Goal: Check status: Check status

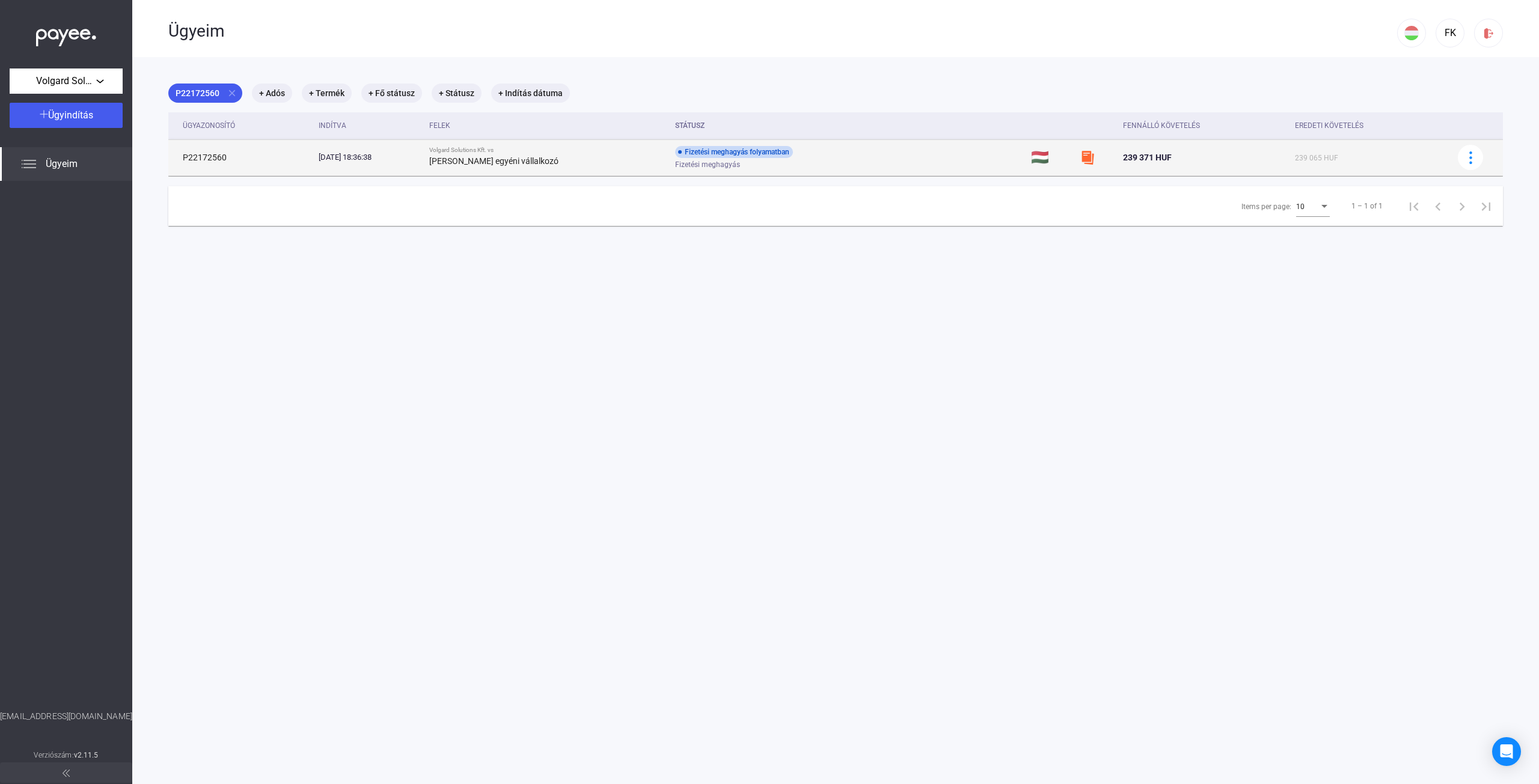
click at [230, 154] on td "P22172560" at bounding box center [241, 157] width 145 height 36
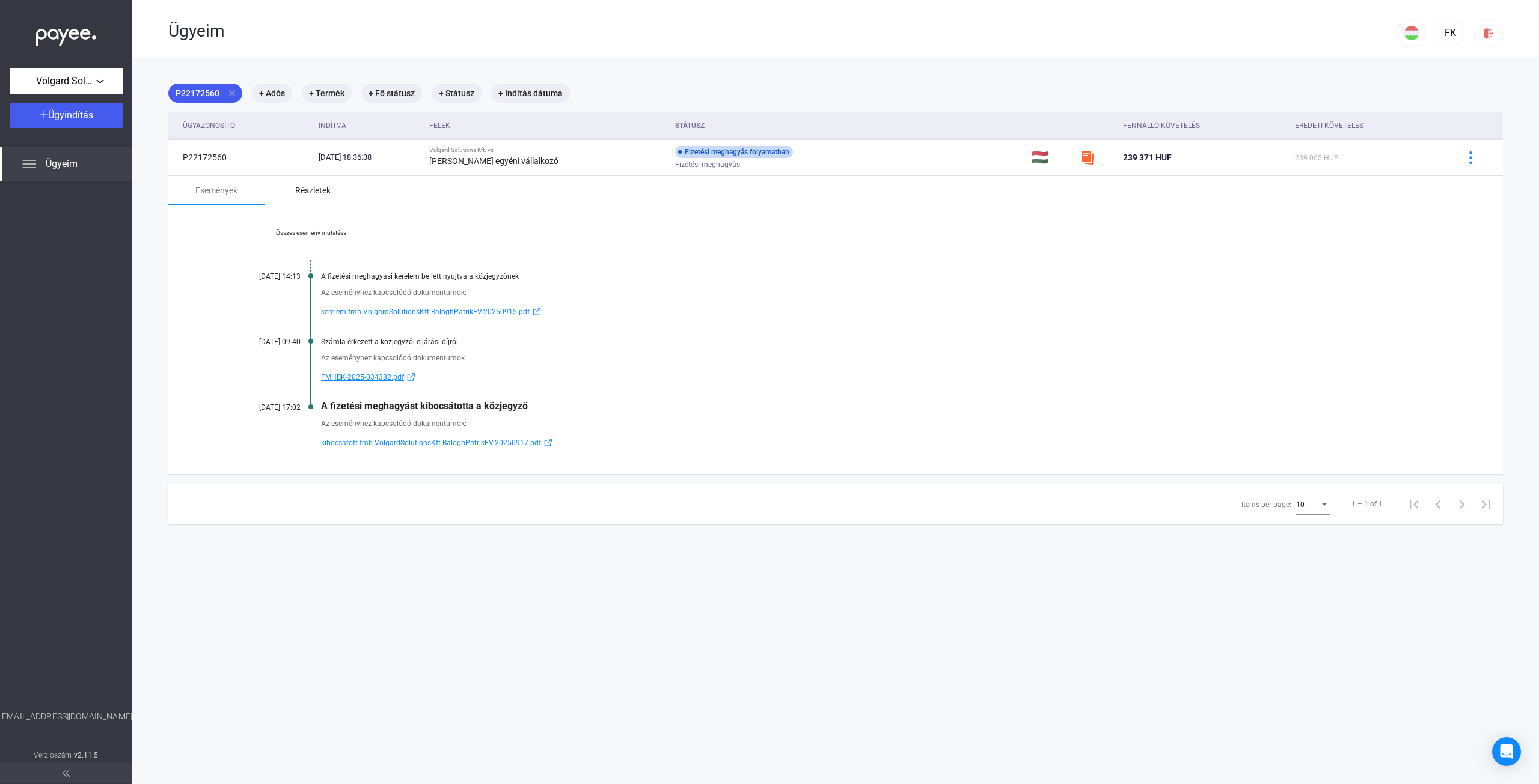
click at [317, 203] on div "Részletek" at bounding box center [312, 191] width 96 height 29
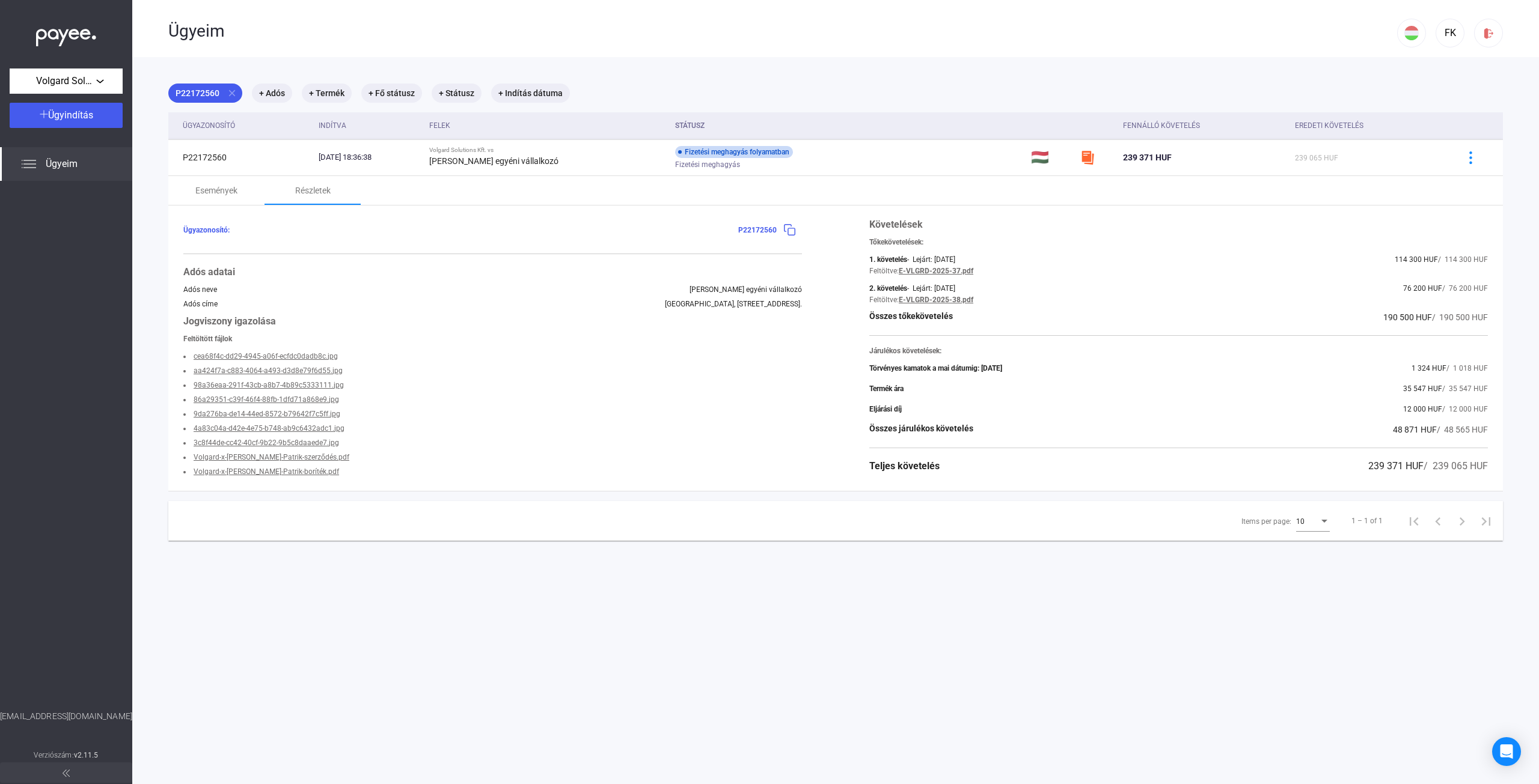
click at [307, 441] on link "3c8f44de-cc42-40cf-9b22-9b5c8daaede7.jpg" at bounding box center [266, 443] width 145 height 8
click at [308, 444] on link "3c8f44de-cc42-40cf-9b22-9b5c8daaede7.jpg" at bounding box center [266, 443] width 145 height 8
click at [298, 457] on link "Volgard-x-[PERSON_NAME]-Patrik-szerződés.pdf" at bounding box center [271, 457] width 156 height 8
click at [290, 477] on li "Volgard-x-[PERSON_NAME]-Patrik-boríték.pdf" at bounding box center [493, 472] width 619 height 15
click at [293, 475] on link "Volgard-x-[PERSON_NAME]-Patrik-boríték.pdf" at bounding box center [266, 472] width 145 height 8
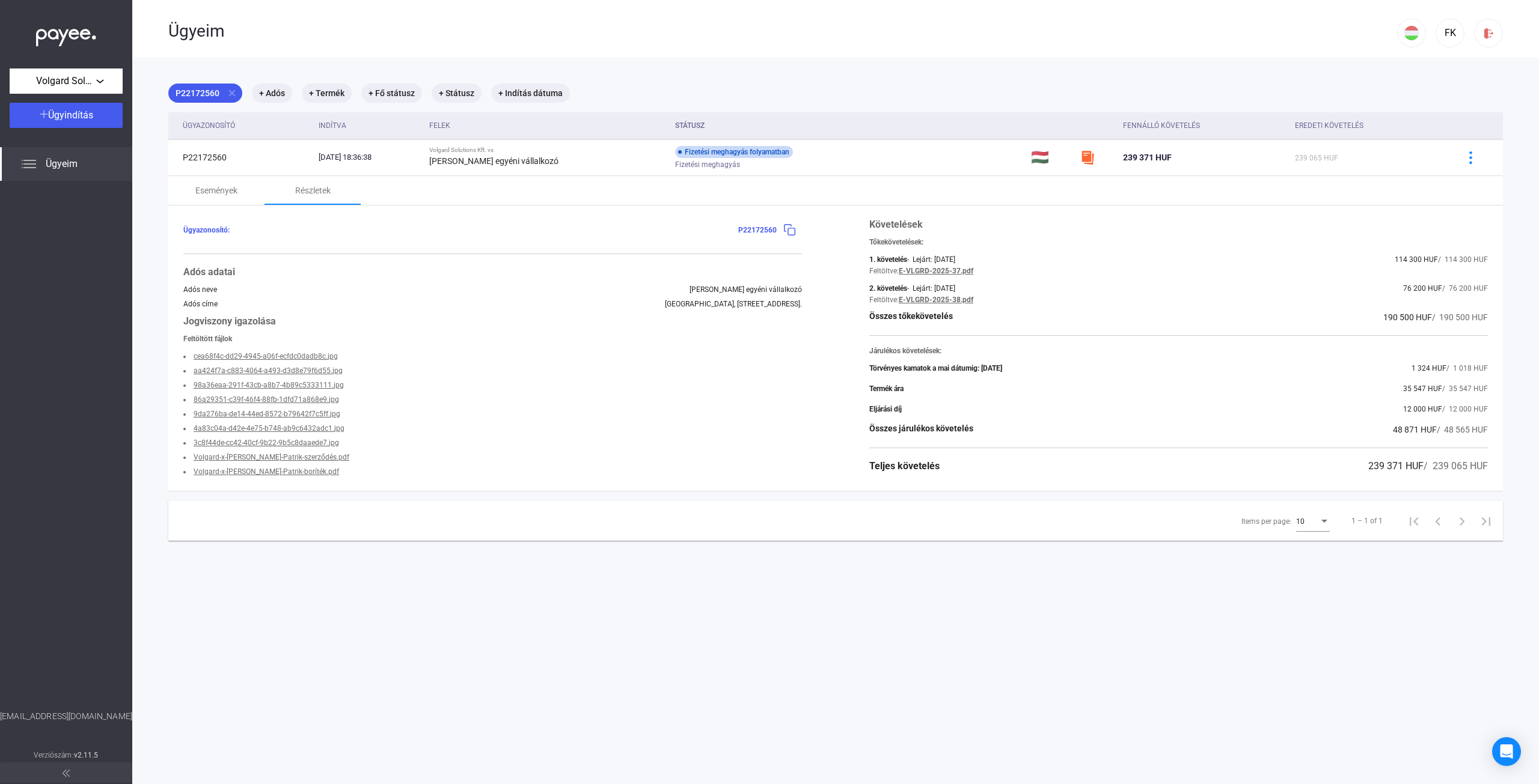
click at [278, 355] on link "cea68f4c-dd29-4945-a06f-ecfdc0dadb8c.jpg" at bounding box center [266, 356] width 144 height 8
click at [300, 439] on link "3c8f44de-cc42-40cf-9b22-9b5c8daaede7.jpg" at bounding box center [266, 443] width 145 height 8
click at [311, 374] on link "aa424f7a-c883-4064-a493-d3d8e79f6d55.jpg" at bounding box center [268, 371] width 149 height 8
